Goal: Transaction & Acquisition: Obtain resource

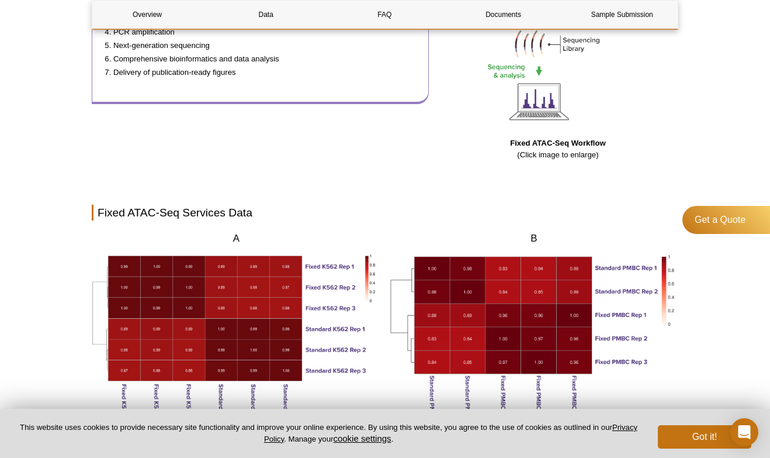
scroll to position [720, 0]
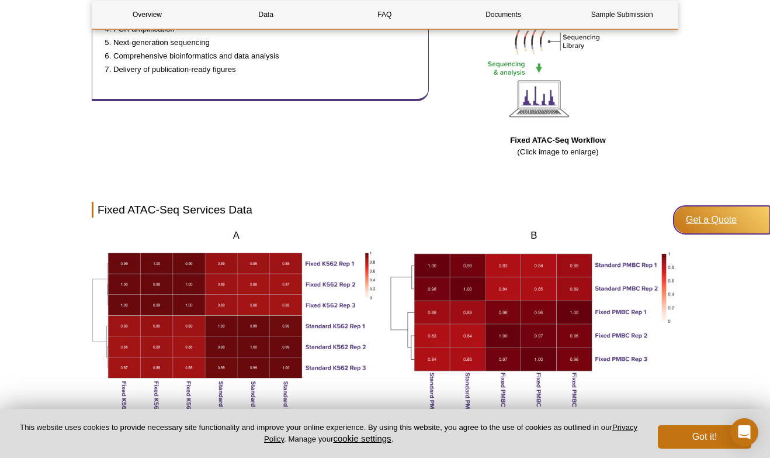
click at [704, 219] on div "Get a Quote" at bounding box center [722, 220] width 96 height 28
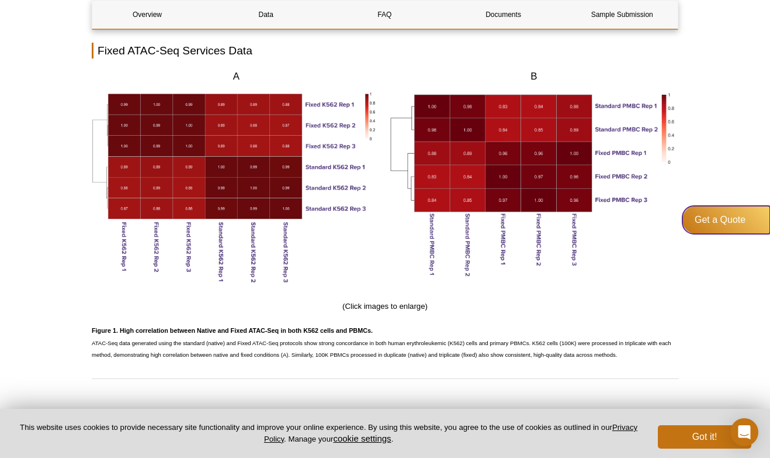
scroll to position [912, 0]
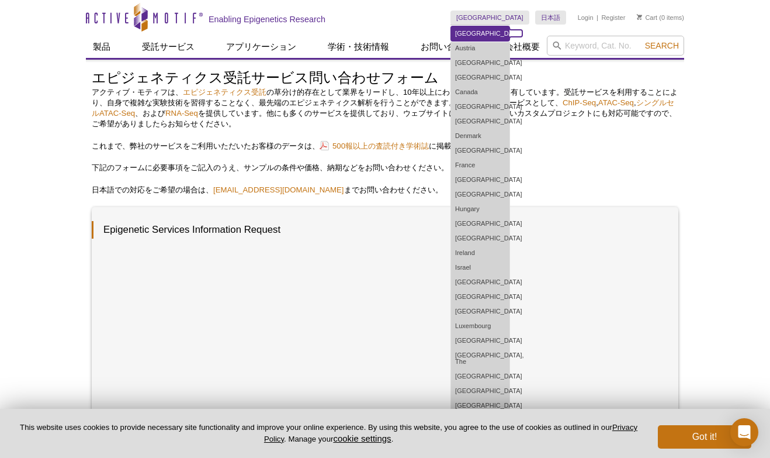
click at [510, 30] on link "[GEOGRAPHIC_DATA]" at bounding box center [480, 33] width 58 height 15
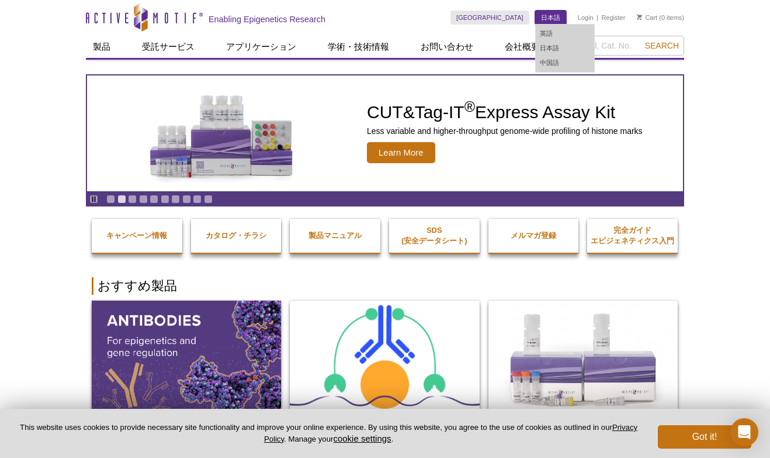
click at [553, 17] on link "日本語" at bounding box center [550, 18] width 31 height 14
click at [548, 31] on link "英語" at bounding box center [565, 33] width 58 height 15
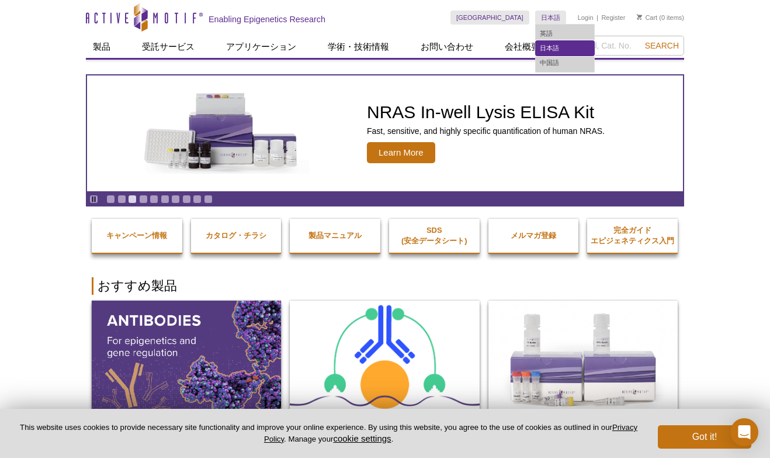
click at [551, 51] on link "日本語" at bounding box center [565, 48] width 58 height 15
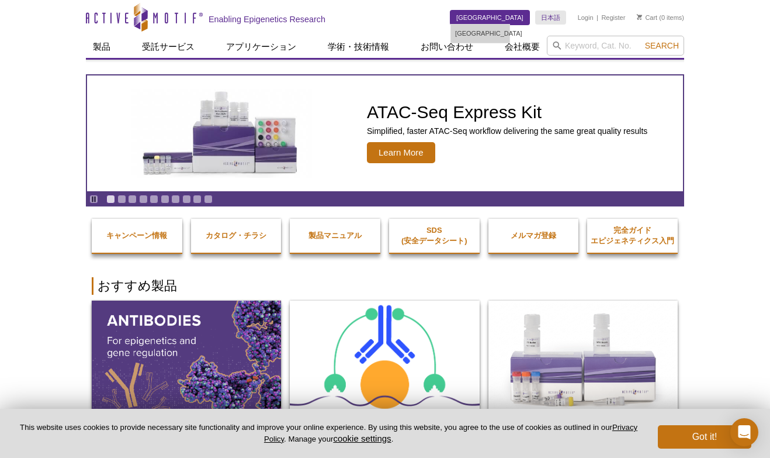
click at [514, 17] on link "[GEOGRAPHIC_DATA]" at bounding box center [490, 18] width 79 height 14
click at [508, 13] on link "[GEOGRAPHIC_DATA]" at bounding box center [490, 18] width 79 height 14
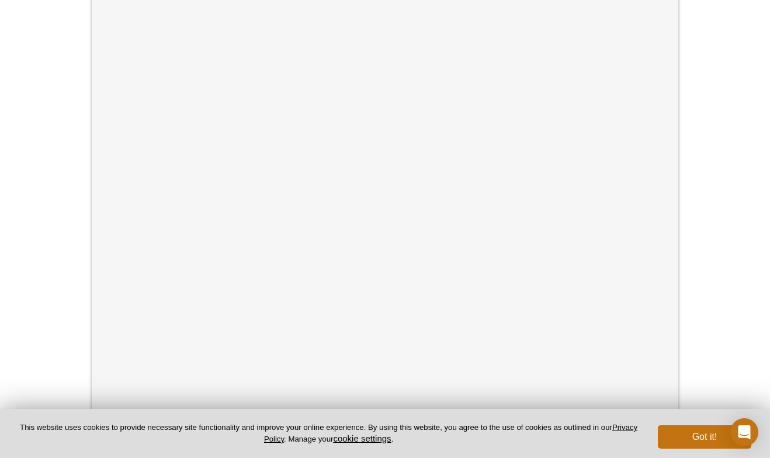
scroll to position [292, 0]
